Goal: Check status: Check status

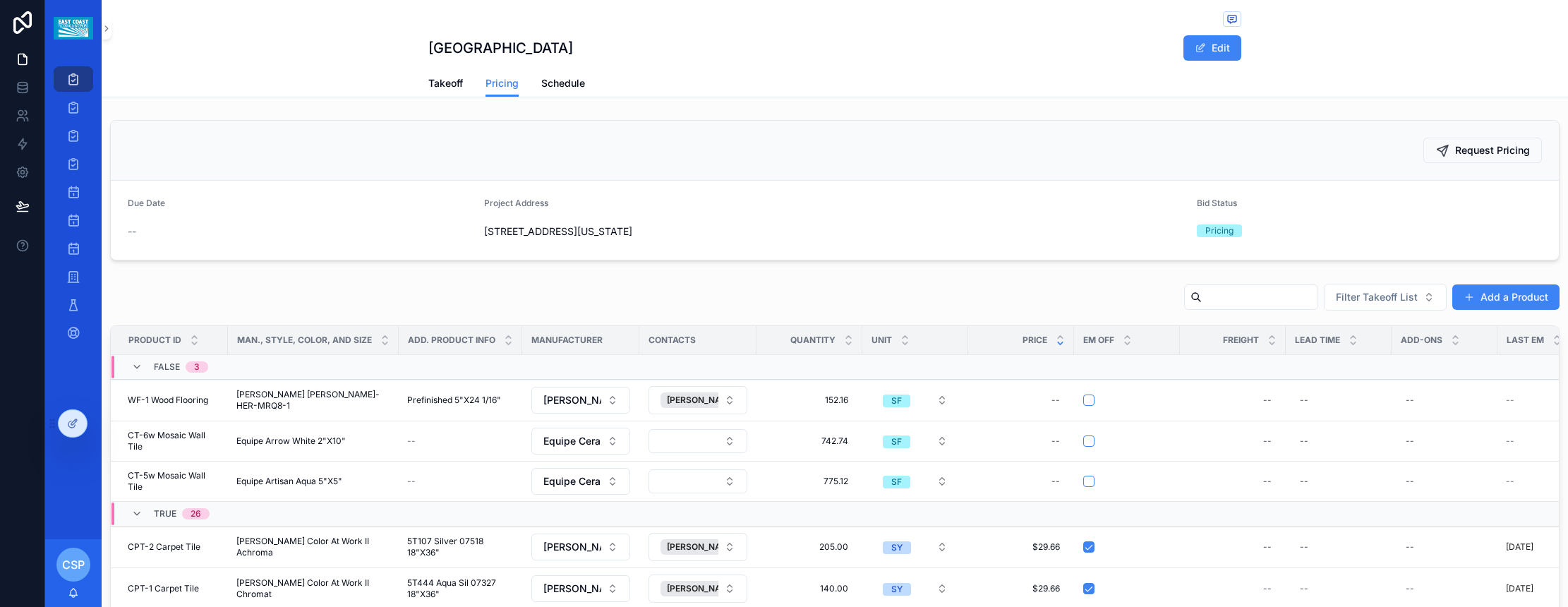
scroll to position [7, 0]
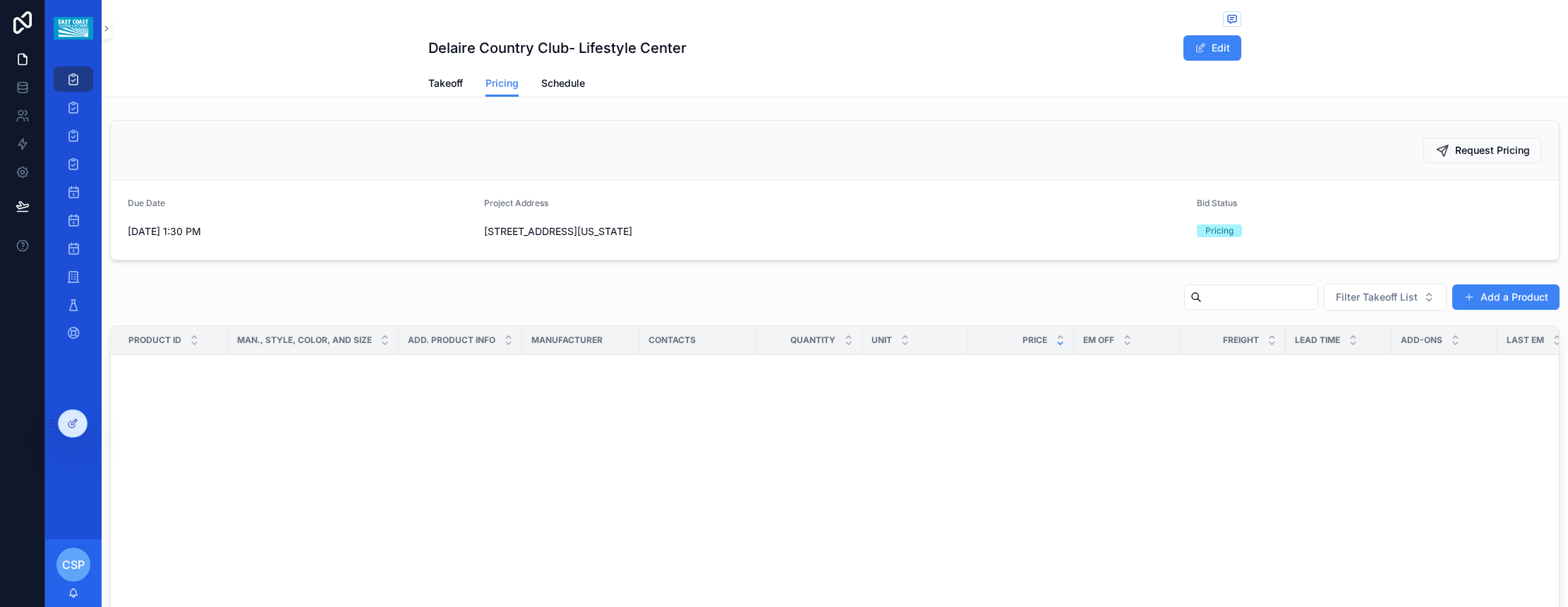
scroll to position [896, 0]
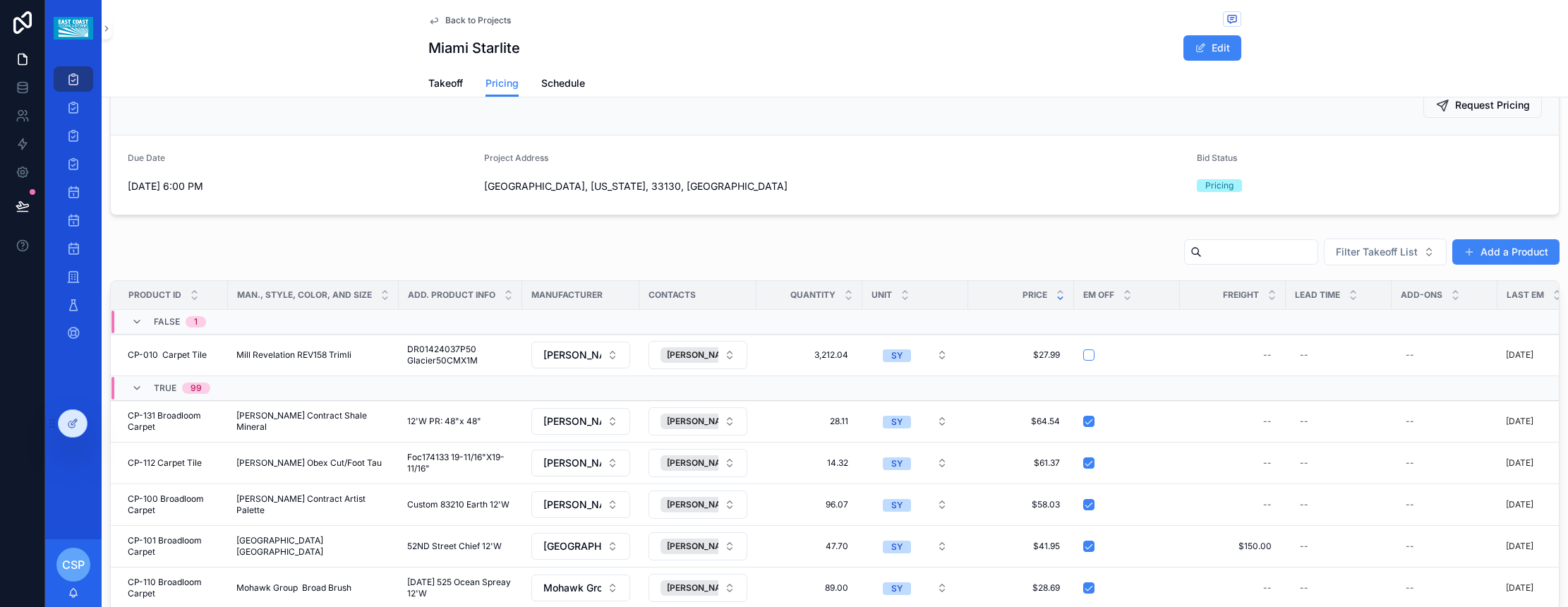
scroll to position [84, 0]
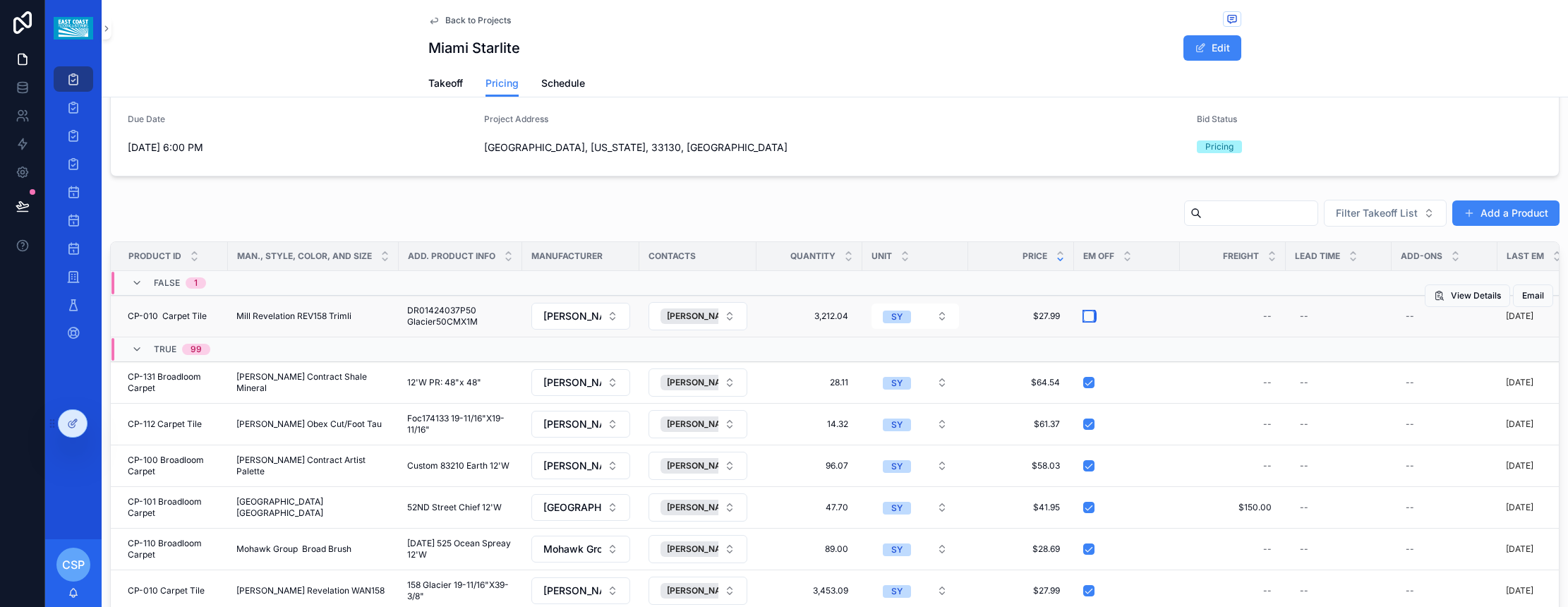
click at [1087, 321] on button "scrollable content" at bounding box center [1089, 316] width 11 height 11
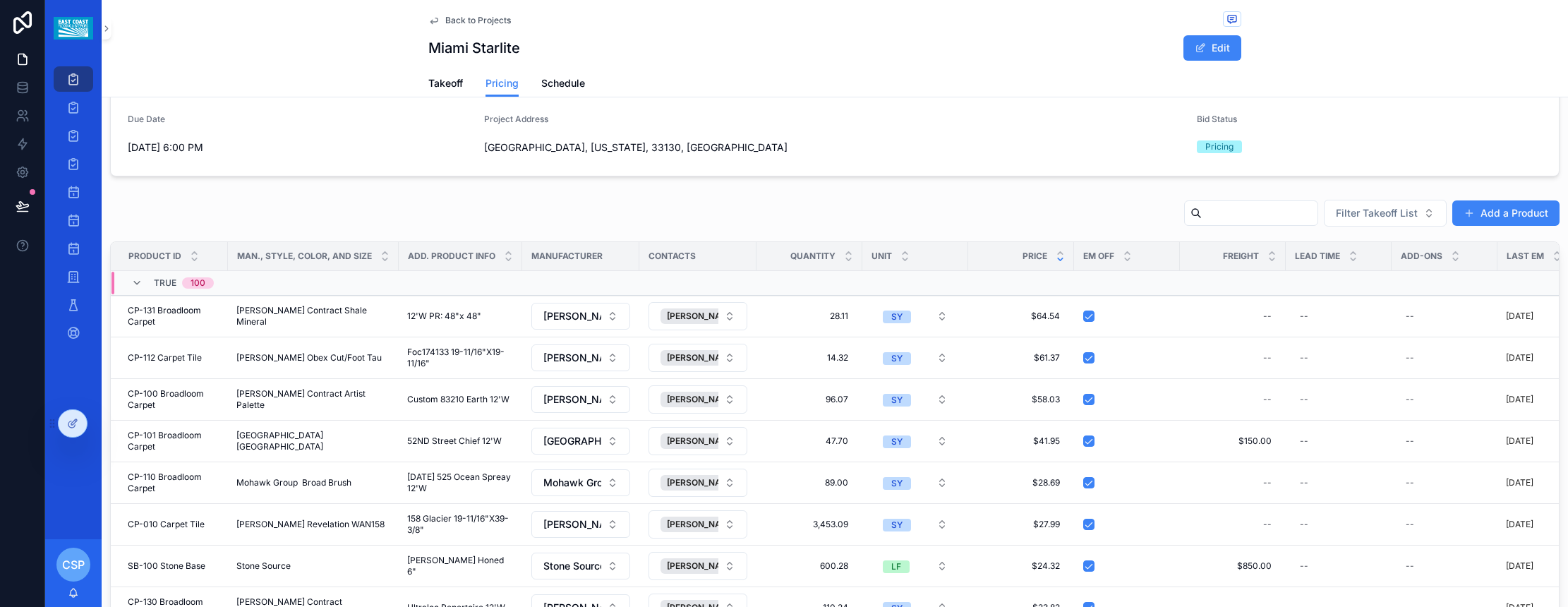
click at [1215, 213] on input "scrollable content" at bounding box center [1259, 213] width 116 height 20
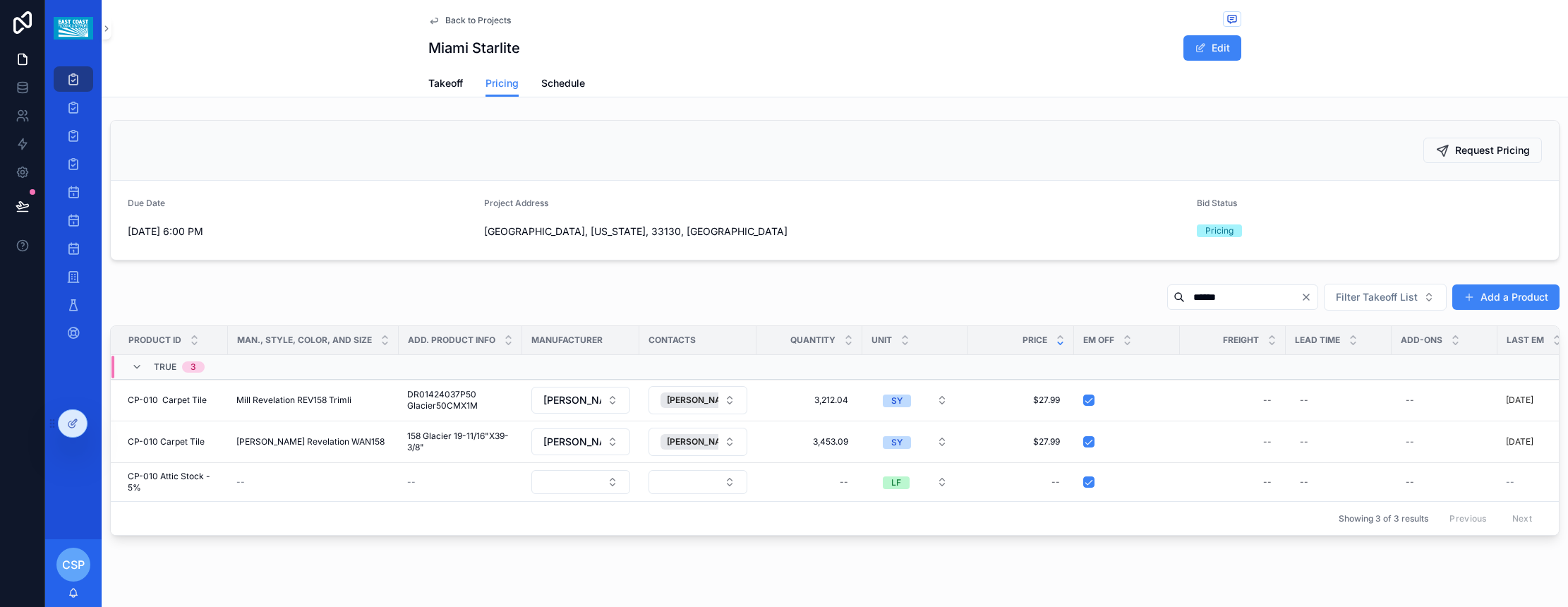
type input "******"
